Goal: Connect with others: Connect with others

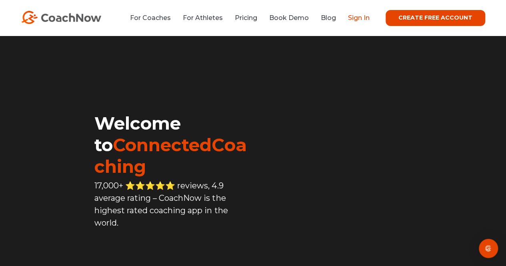
click at [360, 16] on link "Sign In" at bounding box center [359, 18] width 22 height 8
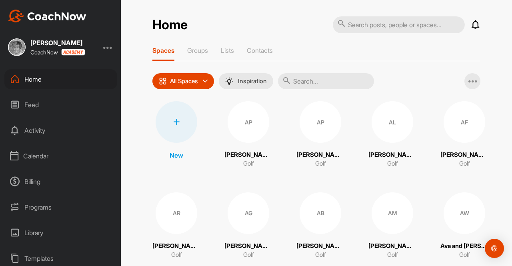
click at [295, 83] on input "text" at bounding box center [326, 81] width 96 height 16
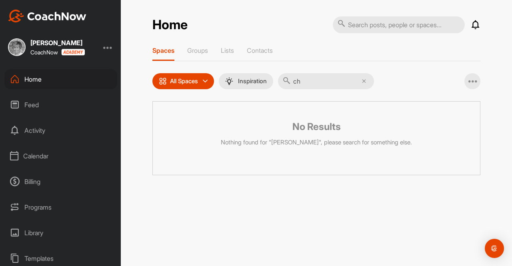
type input "c"
type input "t"
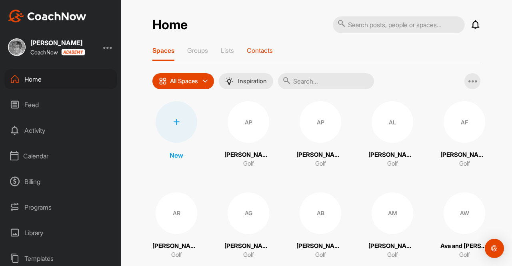
click at [262, 48] on p "Contacts" at bounding box center [260, 50] width 26 height 8
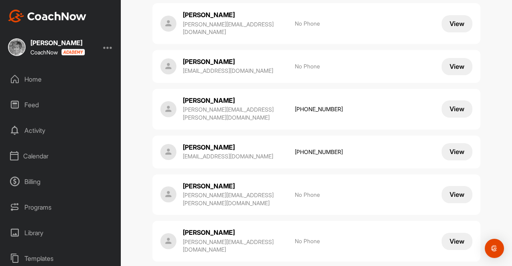
scroll to position [8551, 0]
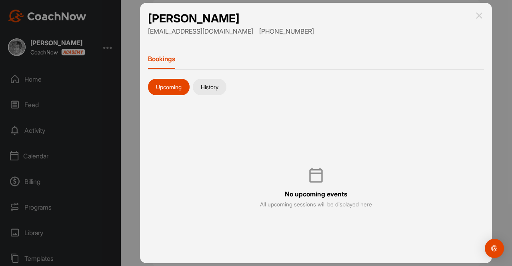
click at [34, 80] on div at bounding box center [256, 133] width 512 height 266
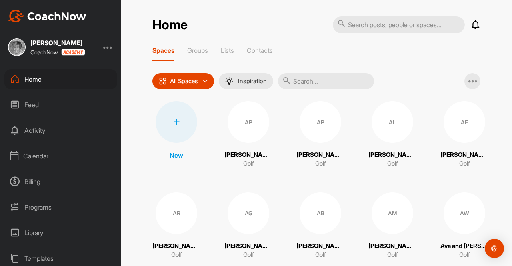
click at [306, 81] on input "text" at bounding box center [326, 81] width 96 height 16
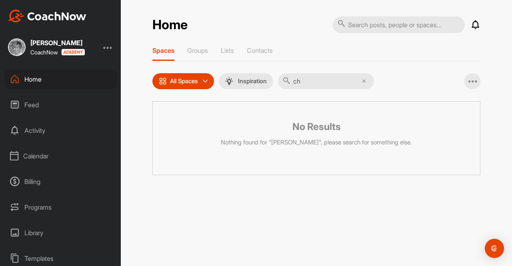
type input "c"
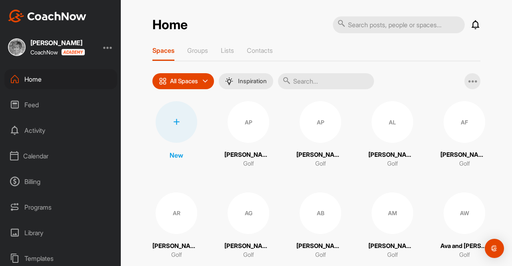
click at [179, 79] on p "All Spaces" at bounding box center [184, 81] width 28 height 6
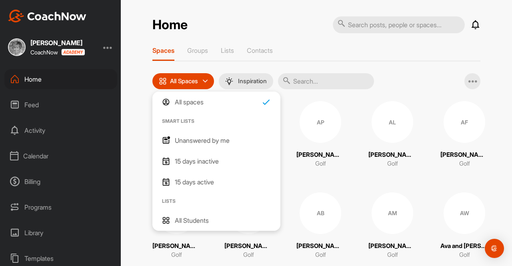
click at [187, 219] on p "All Students" at bounding box center [192, 220] width 34 height 10
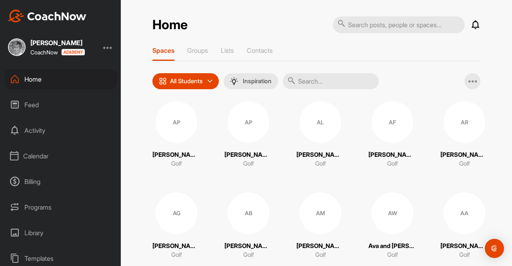
click at [303, 82] on input "text" at bounding box center [331, 81] width 96 height 16
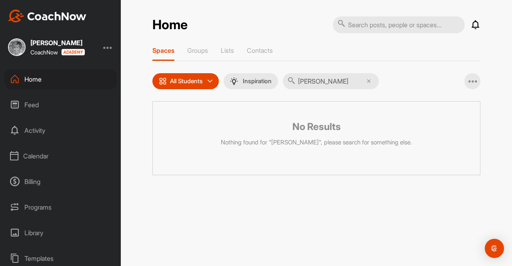
type input "[PERSON_NAME]"
click at [190, 81] on p "All Students" at bounding box center [186, 81] width 33 height 6
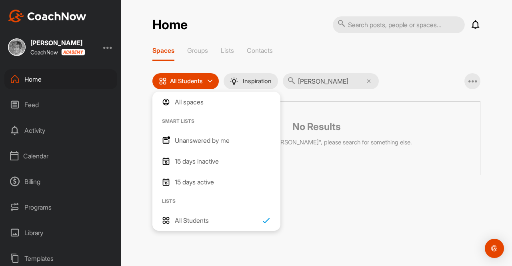
click at [197, 138] on p "Unanswered by me" at bounding box center [202, 141] width 55 height 10
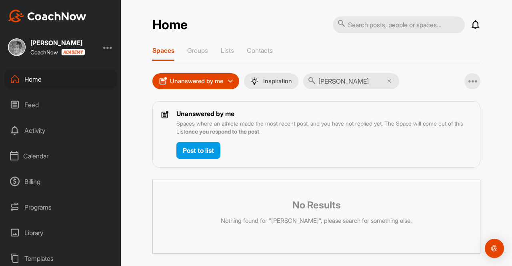
click at [164, 52] on p "Spaces" at bounding box center [163, 50] width 22 height 8
click at [257, 48] on p "Contacts" at bounding box center [260, 50] width 26 height 8
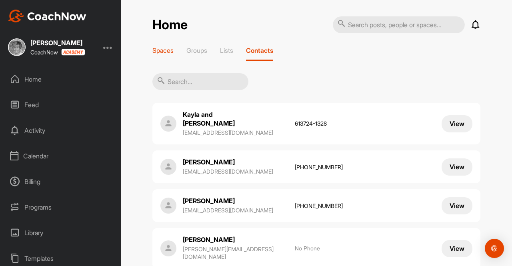
click at [160, 48] on p "Spaces" at bounding box center [162, 50] width 21 height 8
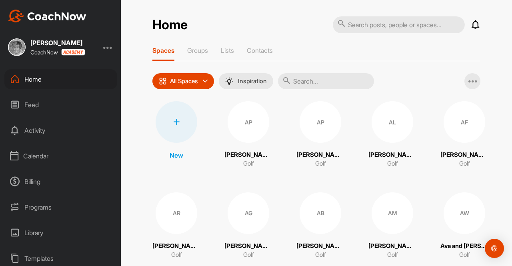
click at [174, 124] on div at bounding box center [177, 122] width 42 height 42
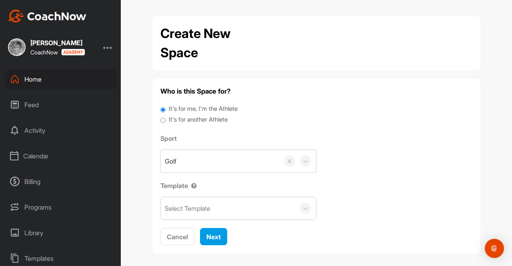
click at [160, 120] on input "It's for another Athlete" at bounding box center [162, 120] width 5 height 11
radio input "true"
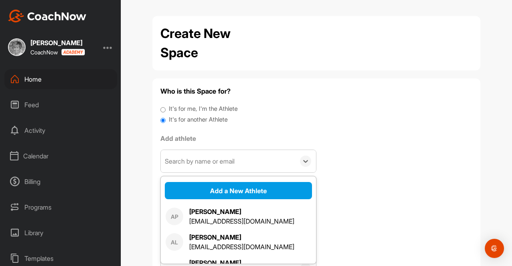
click at [198, 159] on div "Search by name or email" at bounding box center [200, 161] width 70 height 10
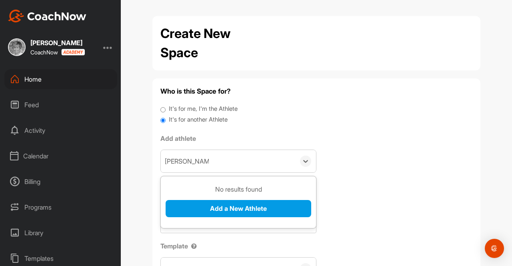
type input "[PERSON_NAME]"
